Goal: Book appointment/travel/reservation

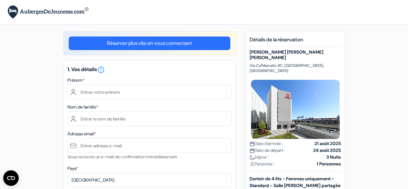
scroll to position [8, 0]
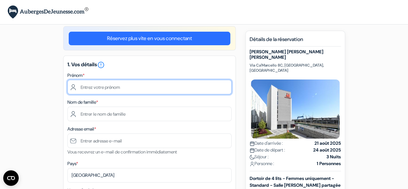
click at [109, 84] on input "text" at bounding box center [149, 87] width 164 height 15
type input "[PERSON_NAME]"
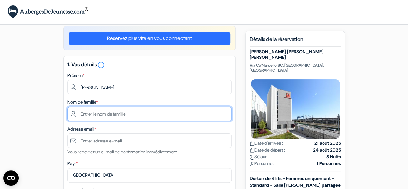
type input "[PERSON_NAME]"
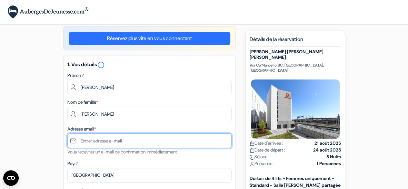
type input "[EMAIL_ADDRESS][DOMAIN_NAME]"
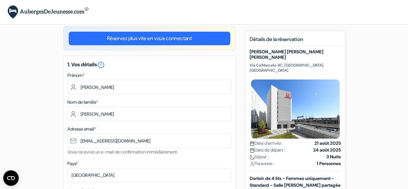
type input "[PHONE_NUMBER]"
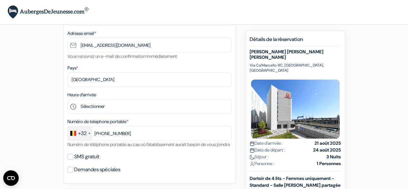
scroll to position [106, 0]
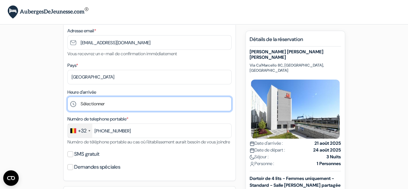
click at [106, 106] on select "Sélectionner 1:00 2:00 3:00 4:00 5:00 6:00 7:00 8:00 9:00 10:00 11:00 12:00 13:…" at bounding box center [149, 103] width 164 height 15
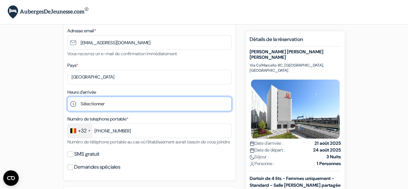
click at [100, 104] on select "Sélectionner 1:00 2:00 3:00 4:00 5:00 6:00 7:00 8:00 9:00 10:00 11:00 12:00 13:…" at bounding box center [149, 103] width 164 height 15
select select "12"
click at [67, 97] on select "Sélectionner 1:00 2:00 3:00 4:00 5:00 6:00 7:00 8:00 9:00 10:00 11:00 12:00 13:…" at bounding box center [149, 103] width 164 height 15
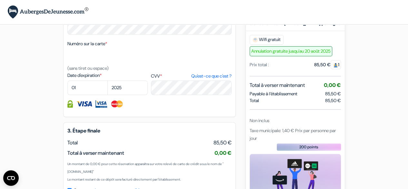
scroll to position [314, 0]
click at [184, 108] on div at bounding box center [149, 103] width 164 height 7
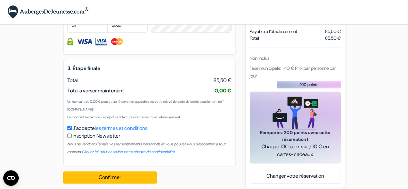
scroll to position [392, 0]
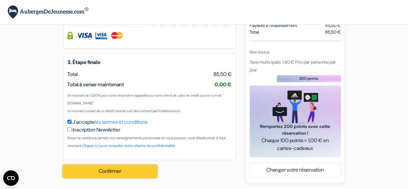
click at [98, 167] on button "Confirmer Loading..." at bounding box center [110, 171] width 94 height 12
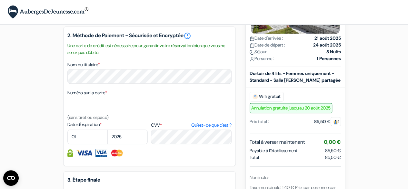
scroll to position [257, 0]
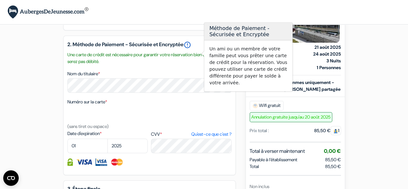
click at [191, 49] on link "error_outline" at bounding box center [188, 45] width 8 height 8
click at [199, 78] on div "2. Méthode de Paiement - Sécurisée et Encryptée error_outline Une carte de créd…" at bounding box center [149, 104] width 173 height 139
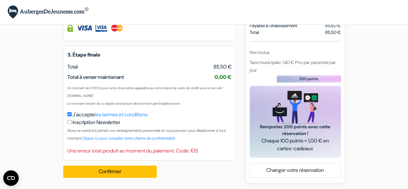
scroll to position [399, 0]
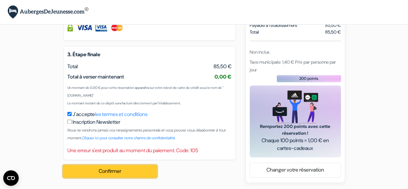
click at [134, 171] on button "Confirmer Loading..." at bounding box center [110, 171] width 94 height 12
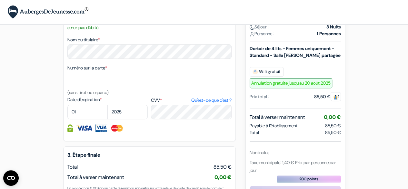
scroll to position [292, 0]
